Goal: Task Accomplishment & Management: Manage account settings

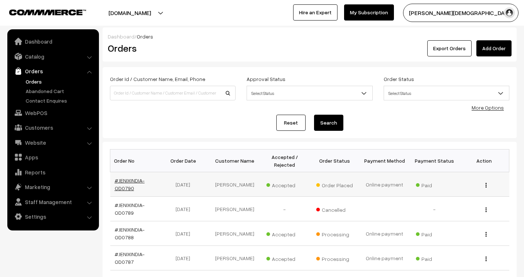
click at [131, 180] on link "#JENIXINDIA-OD0790" at bounding box center [130, 184] width 30 height 14
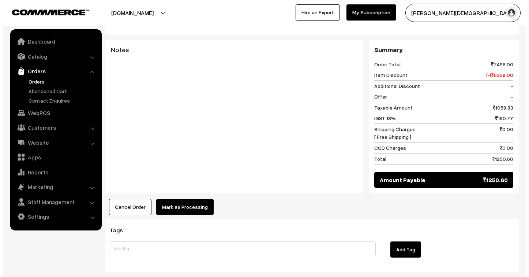
scroll to position [365, 0]
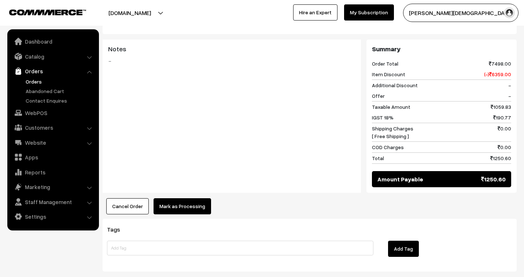
click at [182, 198] on button "Mark as Processing" at bounding box center [181, 206] width 57 height 16
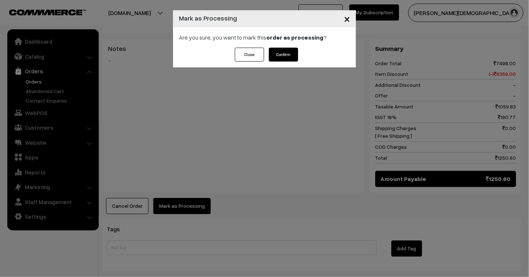
click at [283, 54] on button "Confirm" at bounding box center [283, 55] width 29 height 14
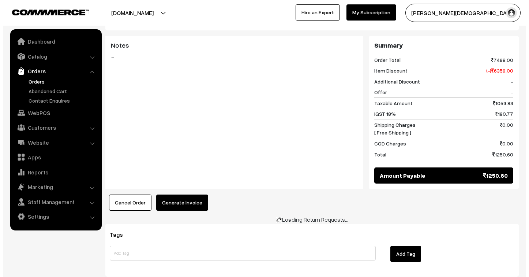
scroll to position [365, 0]
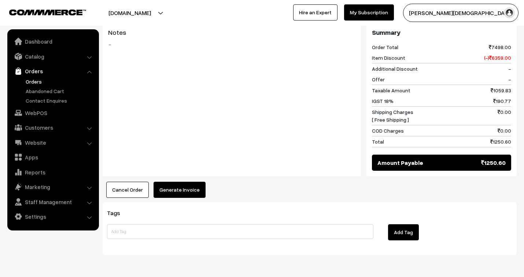
click at [193, 182] on button "Generate Invoice" at bounding box center [179, 190] width 52 height 16
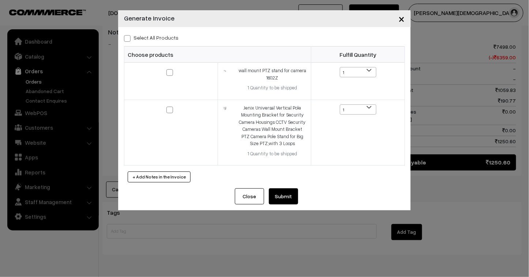
click at [127, 38] on span at bounding box center [127, 38] width 7 height 7
click at [127, 38] on input "Select All Products" at bounding box center [126, 37] width 5 height 5
checkbox input "true"
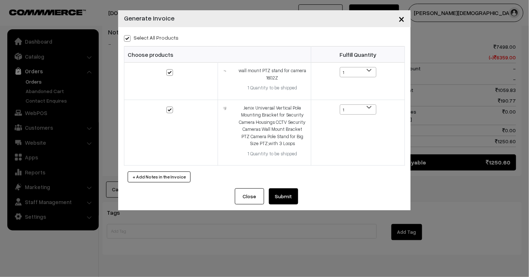
click at [286, 201] on button "Submit" at bounding box center [283, 196] width 29 height 16
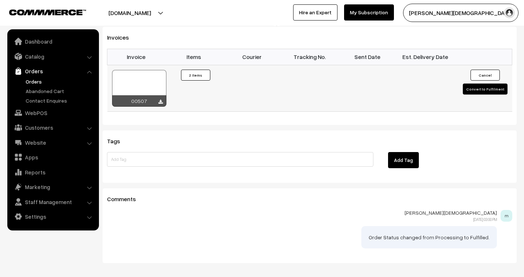
scroll to position [550, 0]
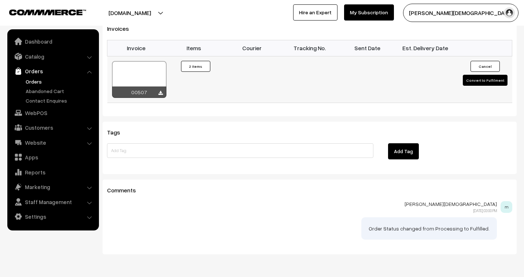
click at [131, 61] on div at bounding box center [139, 79] width 54 height 37
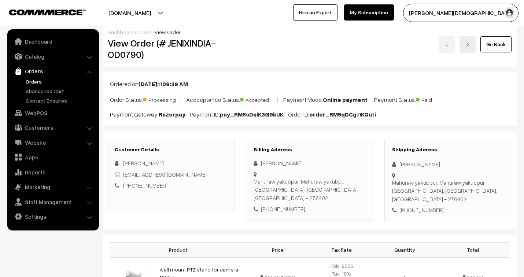
scroll to position [0, 0]
